Goal: Task Accomplishment & Management: Manage account settings

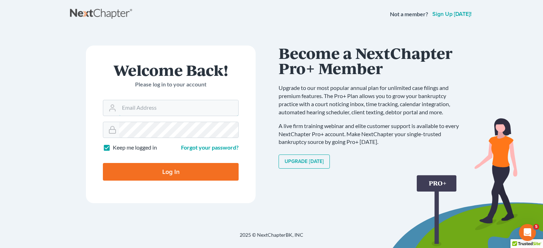
type input "[EMAIL_ADDRESS][DOMAIN_NAME]"
click at [175, 170] on input "Log In" at bounding box center [171, 172] width 136 height 18
type input "Thinking..."
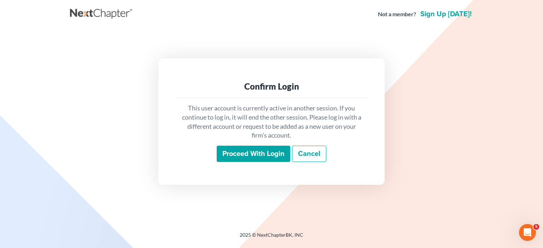
click at [255, 152] on input "Proceed with login" at bounding box center [253, 154] width 73 height 16
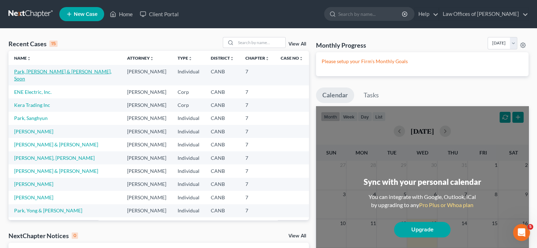
click at [39, 71] on link "Park, Jongwon & Lim, Soon" at bounding box center [63, 75] width 98 height 13
select select "4"
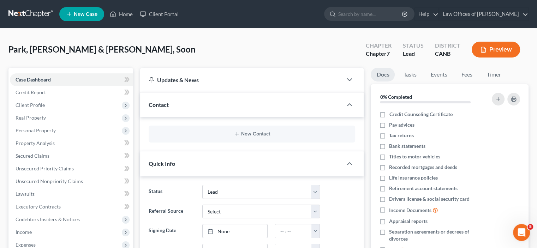
drag, startPoint x: 39, startPoint y: 71, endPoint x: 305, endPoint y: 76, distance: 266.4
click at [305, 76] on div "Updates & News" at bounding box center [241, 79] width 185 height 7
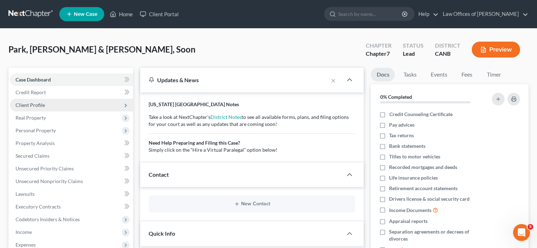
click at [55, 106] on span "Client Profile" at bounding box center [71, 105] width 123 height 13
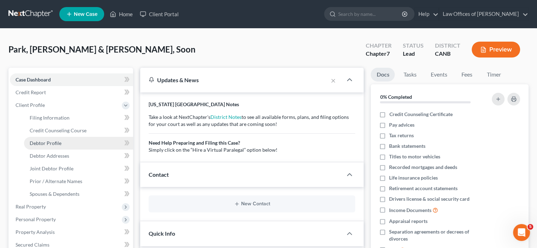
click at [55, 142] on span "Debtor Profile" at bounding box center [46, 143] width 32 height 6
select select "1"
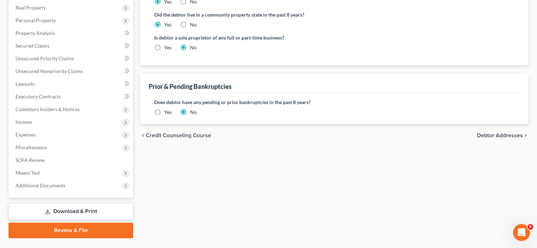
scroll to position [212, 0]
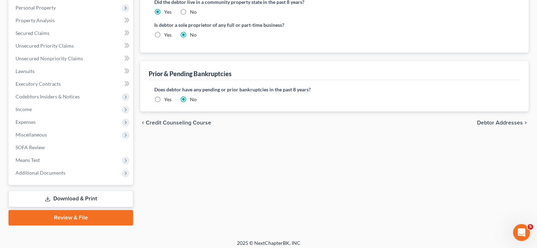
click at [504, 124] on span "Debtor Addresses" at bounding box center [500, 123] width 46 height 6
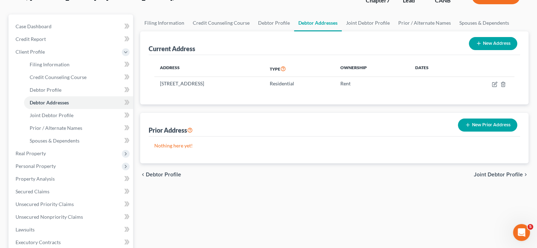
scroll to position [71, 0]
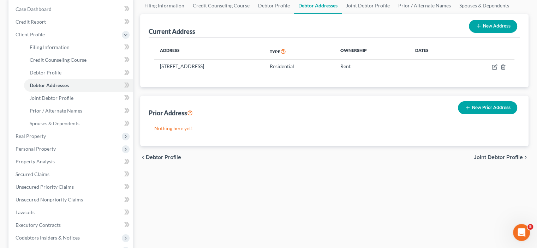
click at [500, 157] on span "Joint Debtor Profile" at bounding box center [498, 158] width 49 height 6
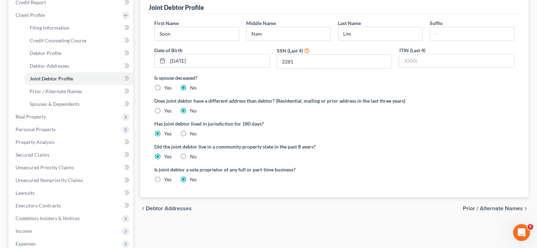
scroll to position [106, 0]
